Goal: Task Accomplishment & Management: Manage account settings

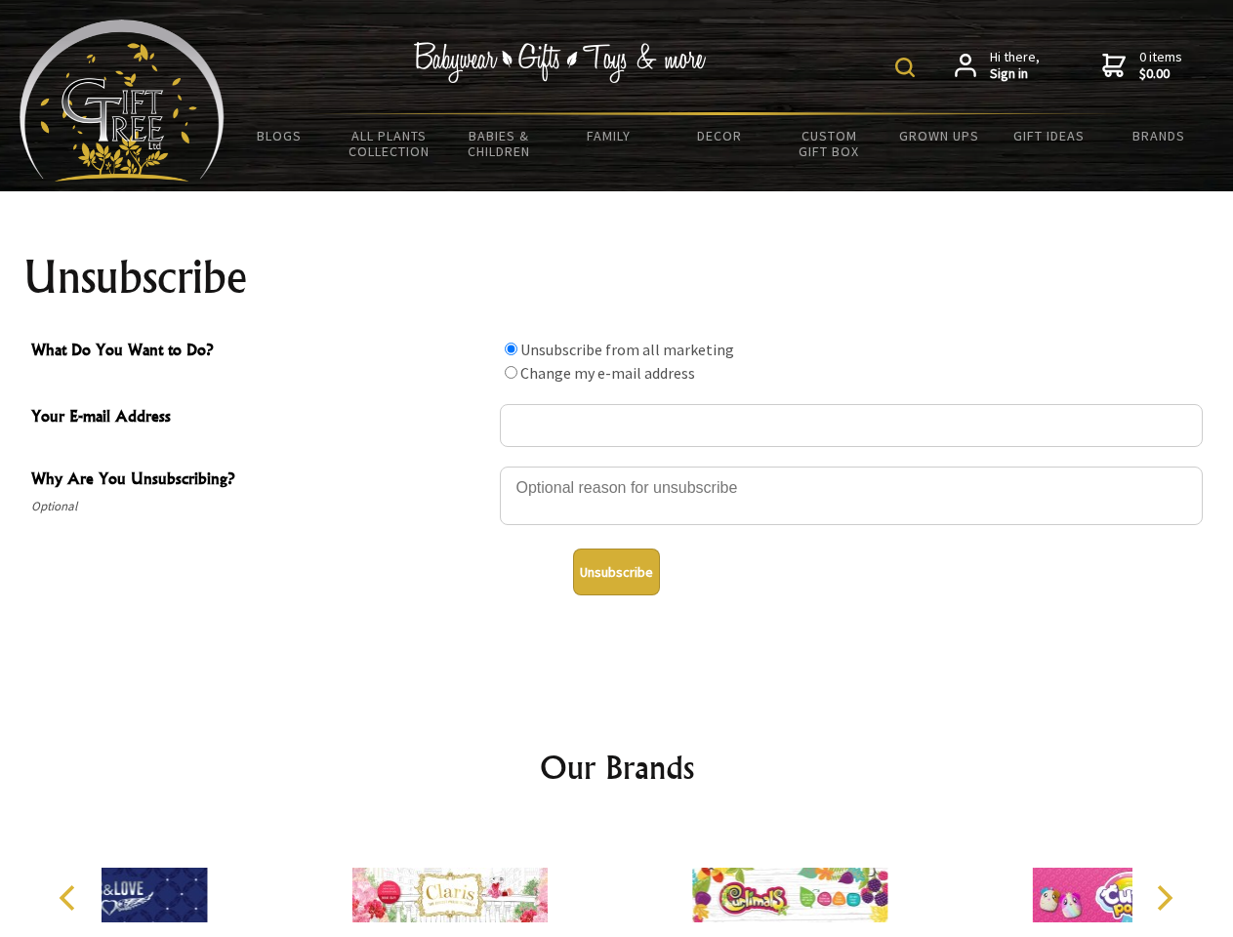
click at [908, 67] on img at bounding box center [905, 68] width 20 height 20
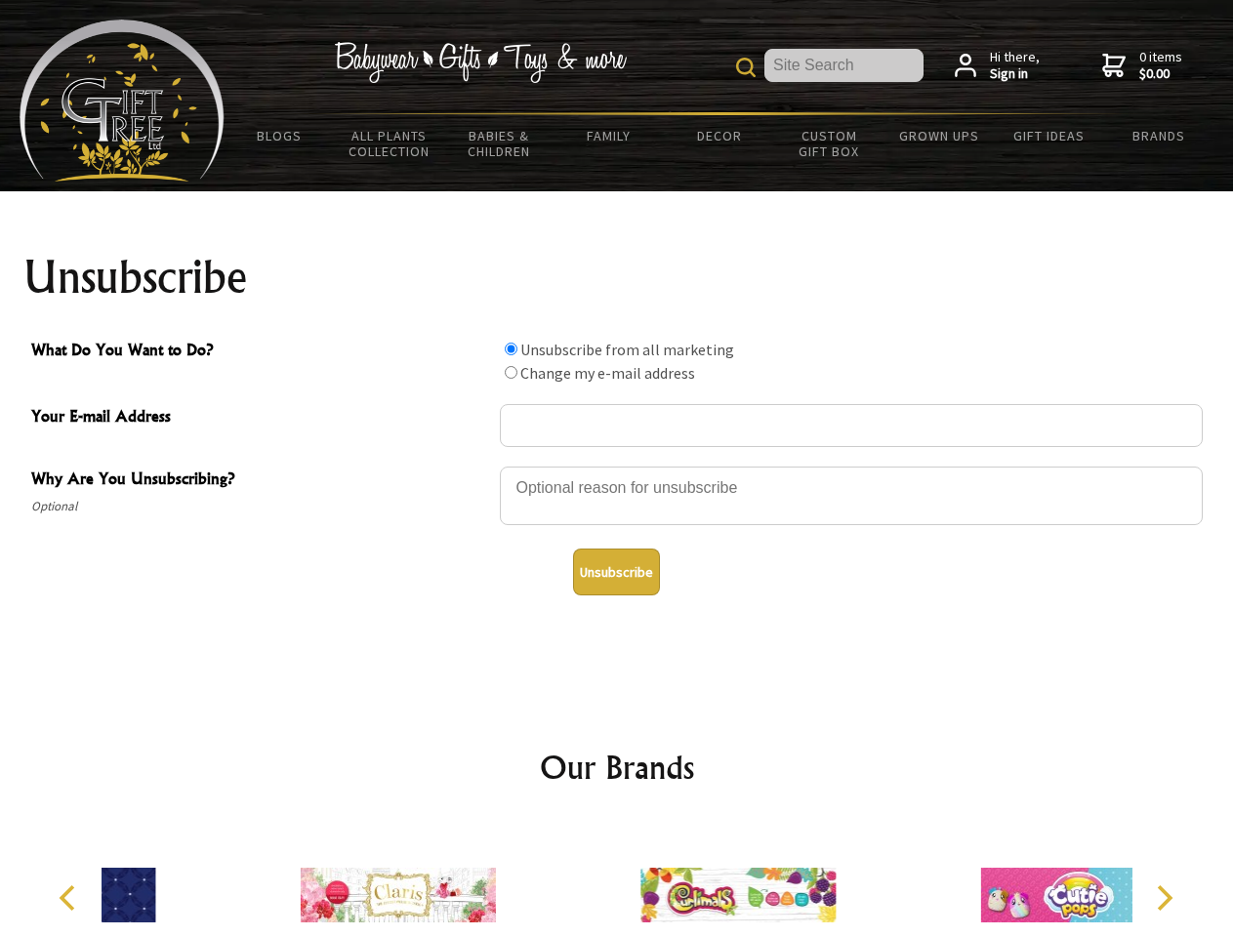
click at [617, 466] on div at bounding box center [851, 499] width 703 height 68
click at [511, 349] on input "What Do You Want to Do?" at bounding box center [511, 349] width 13 height 13
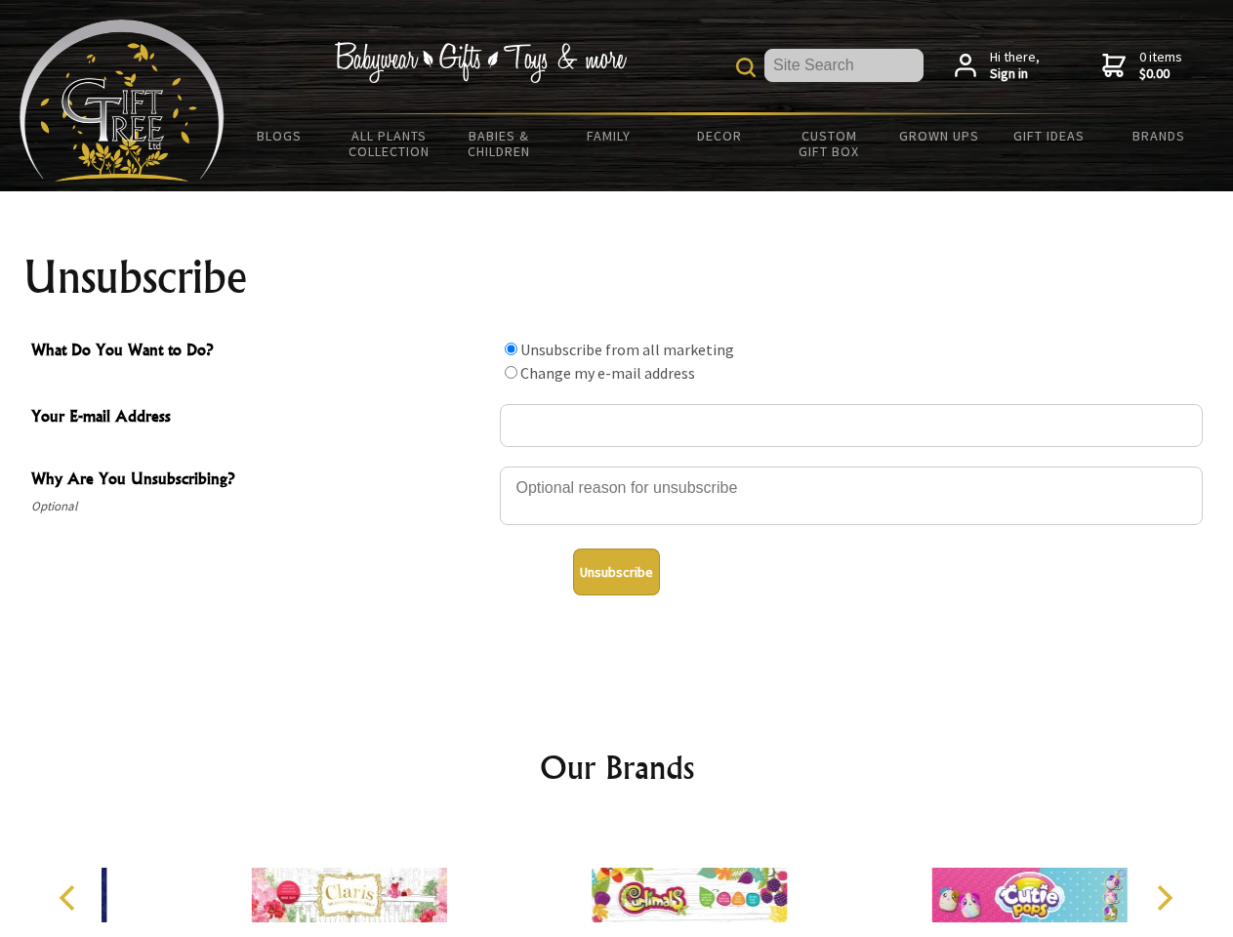
click at [511, 372] on input "What Do You Want to Do?" at bounding box center [511, 372] width 13 height 13
radio input "true"
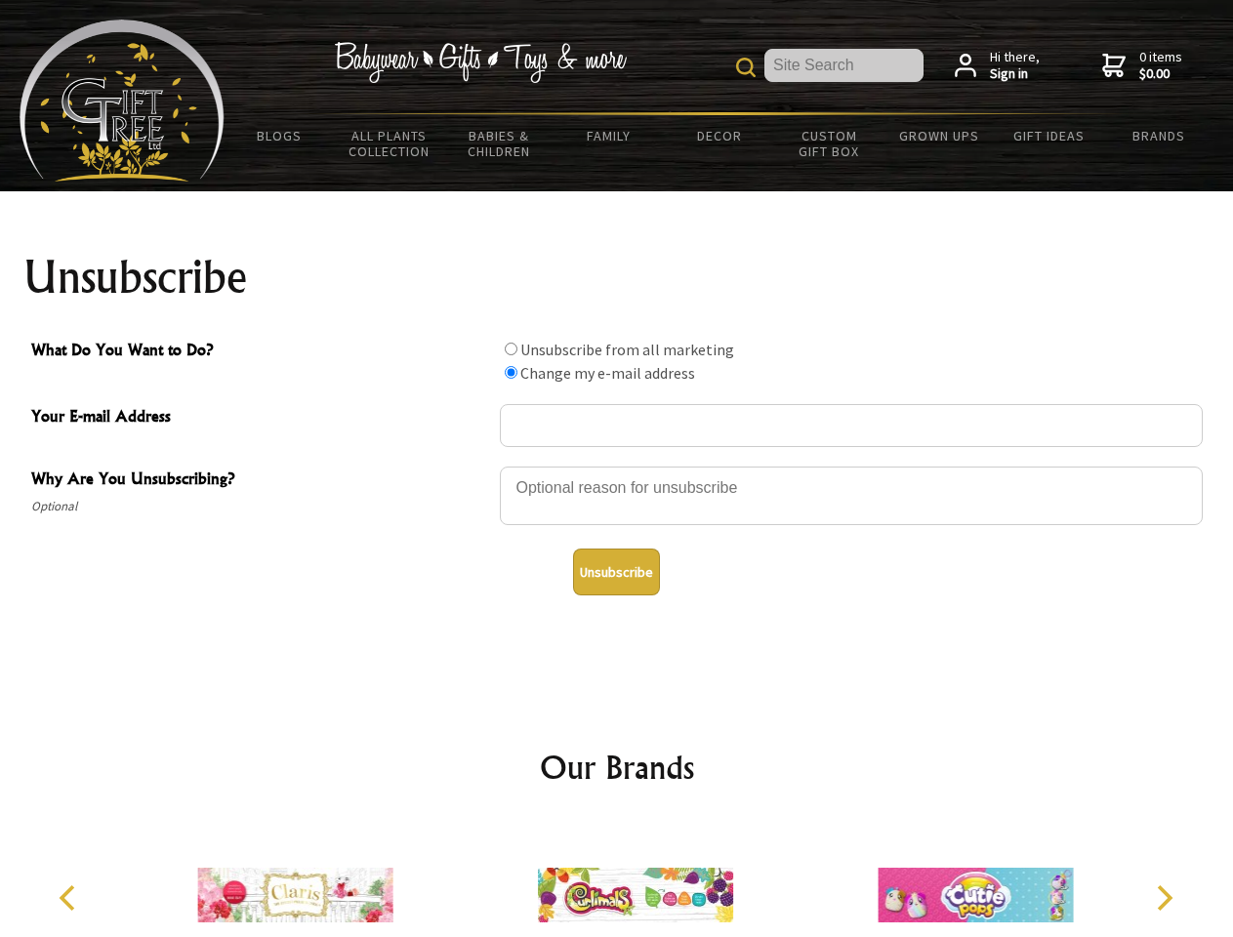
click at [616, 572] on button "Unsubscribe" at bounding box center [616, 572] width 87 height 47
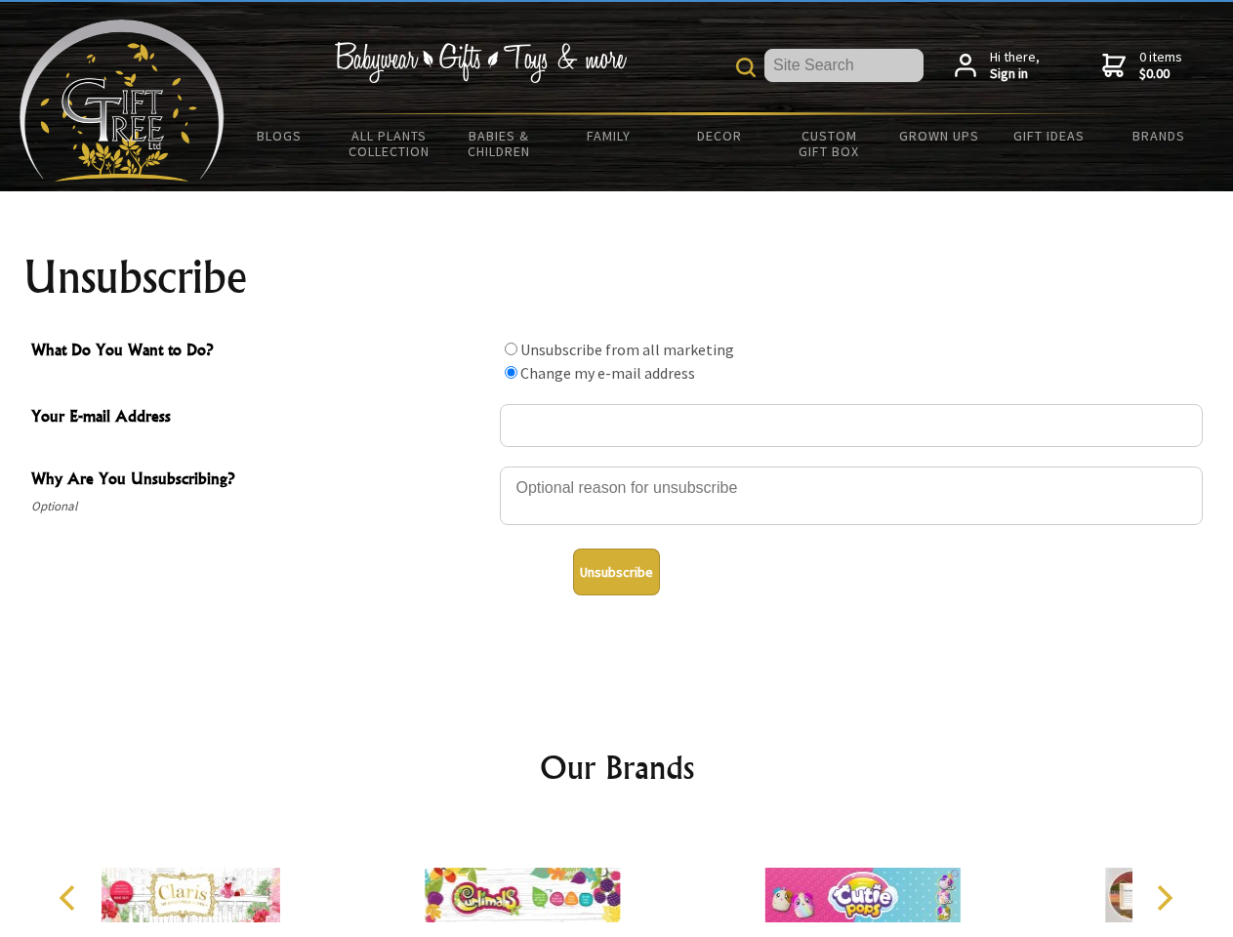
click at [617, 880] on img at bounding box center [522, 895] width 195 height 146
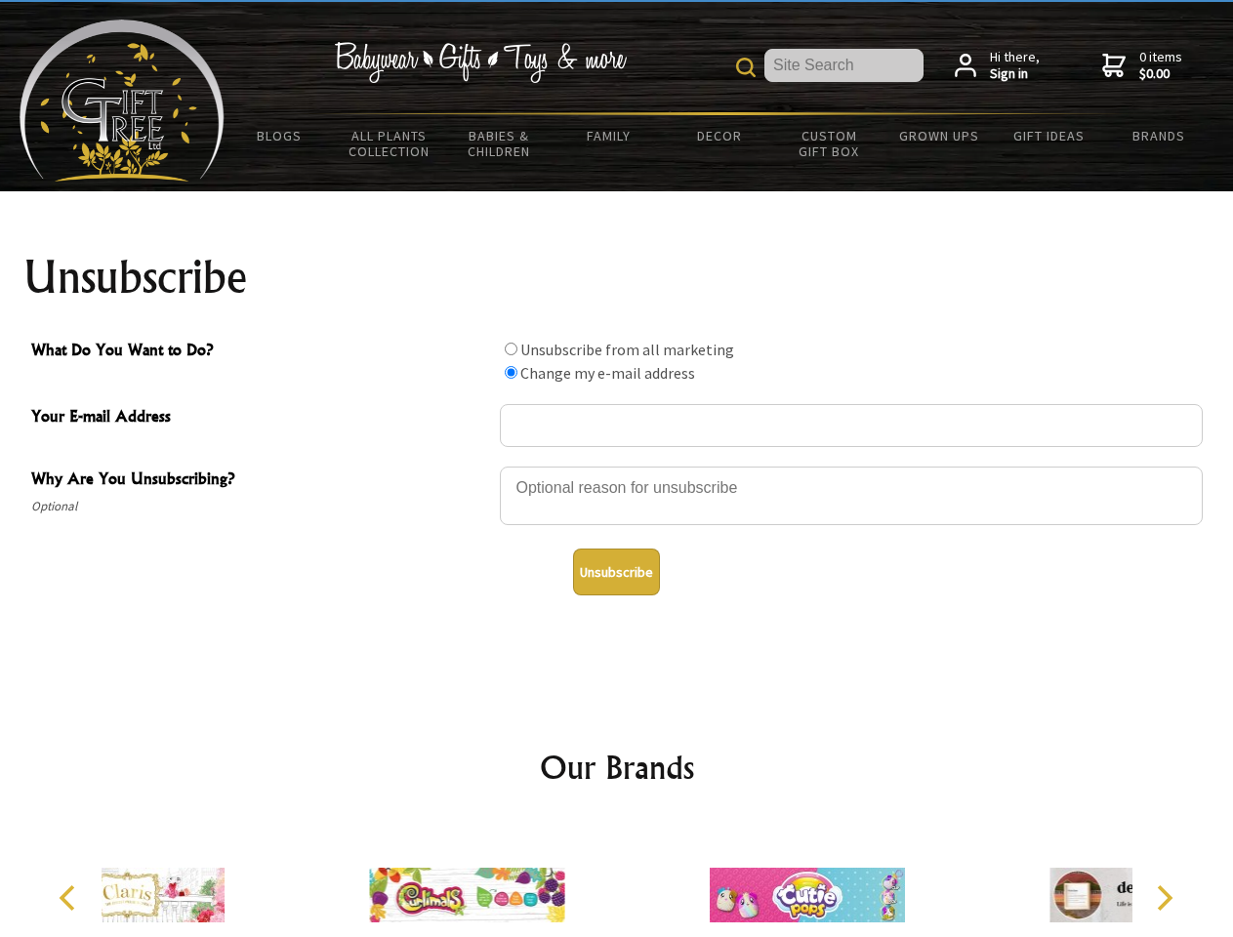
click at [70, 898] on icon "Previous" at bounding box center [69, 898] width 25 height 25
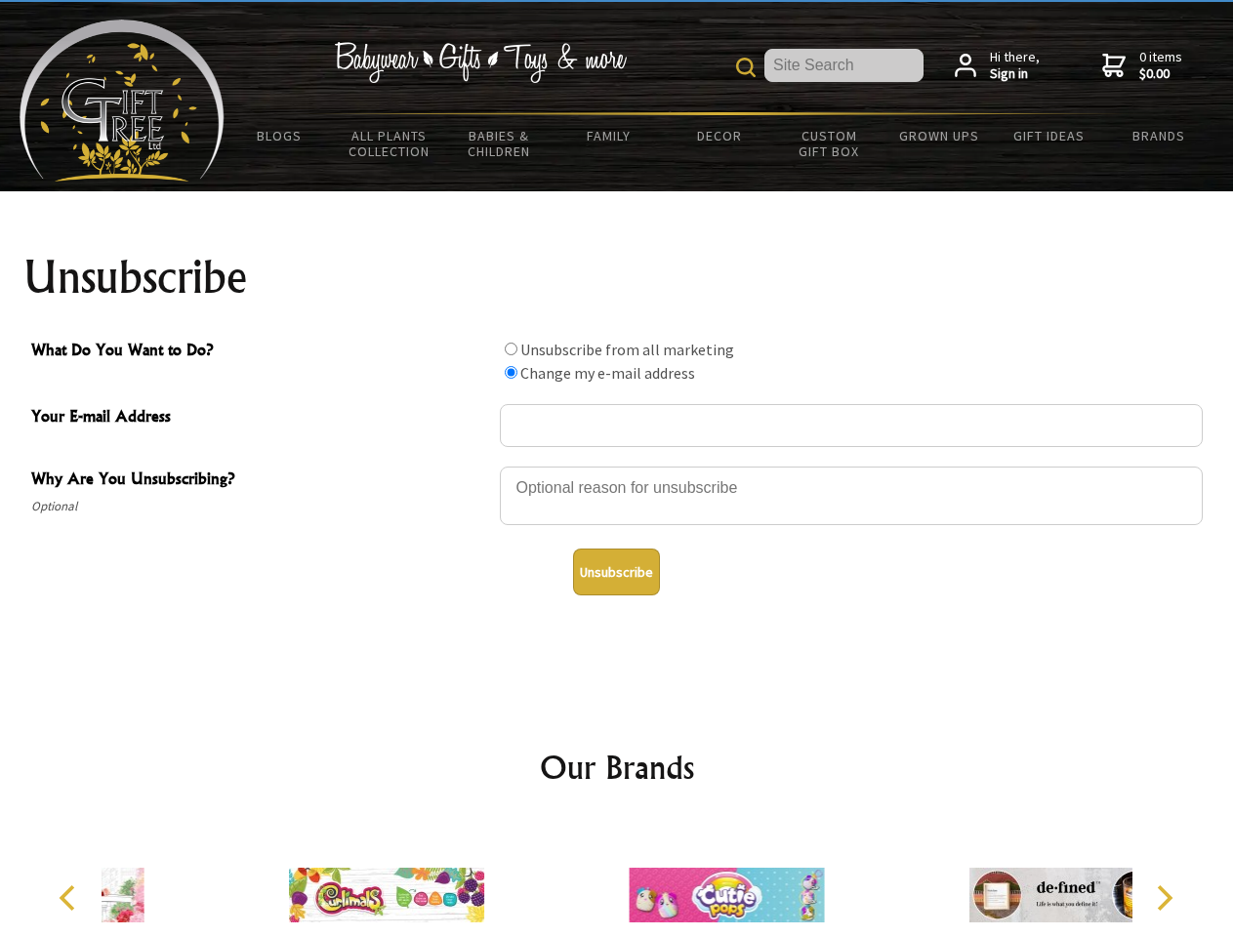
click at [1164, 898] on icon "Next" at bounding box center [1162, 898] width 25 height 25
